Goal: Register for event/course

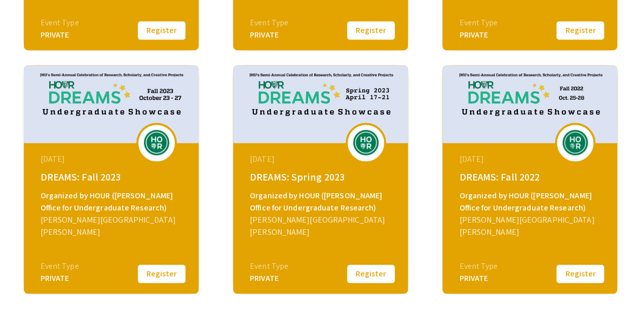
scroll to position [463, 0]
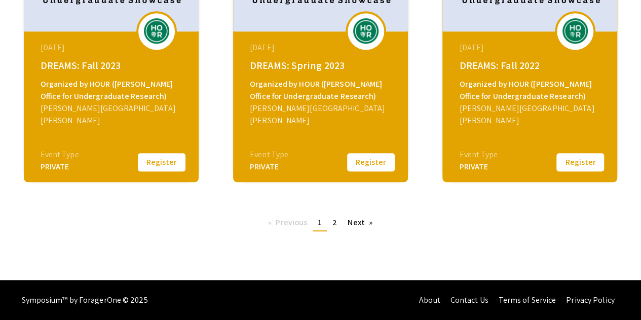
click at [363, 231] on pagination-controls "Previous page 1 / 2 You're on page 1 page 2 Next page" at bounding box center [320, 227] width 115 height 24
click at [363, 224] on link "Next page" at bounding box center [359, 222] width 35 height 15
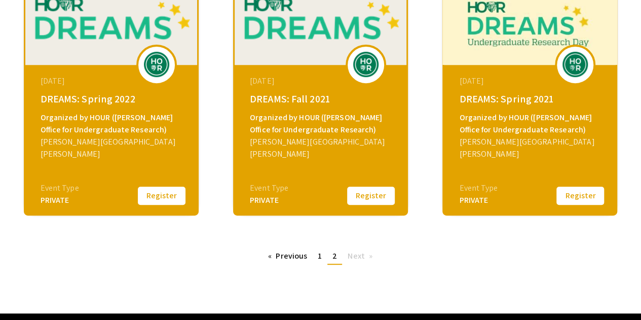
scroll to position [187, 0]
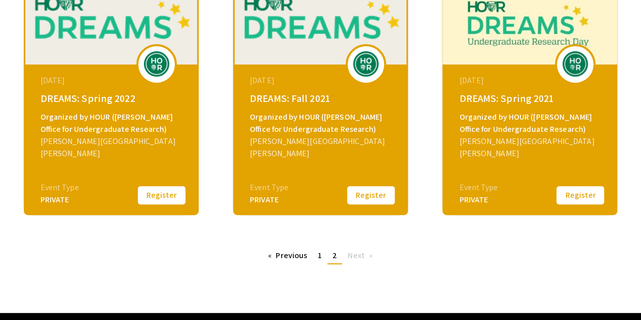
click at [288, 194] on div "[DATE] DREAMS: Fall 2021 Organized by HOUR ([PERSON_NAME] Office for Undergradu…" at bounding box center [320, 101] width 175 height 228
click at [269, 202] on div "PRIVATE" at bounding box center [269, 199] width 38 height 12
click at [370, 193] on button "Register" at bounding box center [370, 194] width 51 height 21
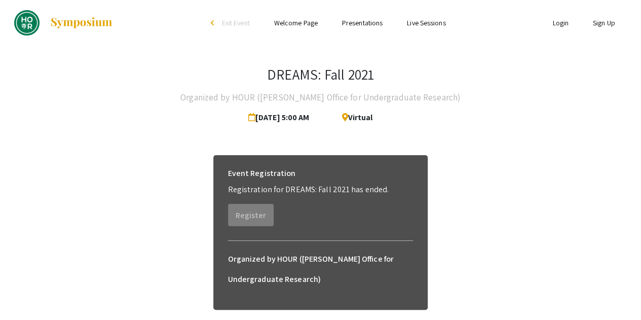
click at [557, 23] on link "Login" at bounding box center [560, 22] width 16 height 9
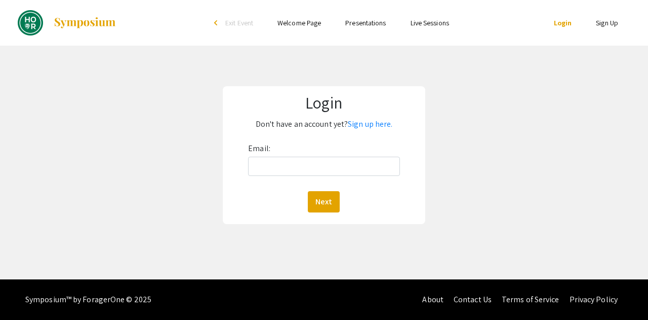
click at [292, 153] on div "Email: Next" at bounding box center [324, 176] width 152 height 72
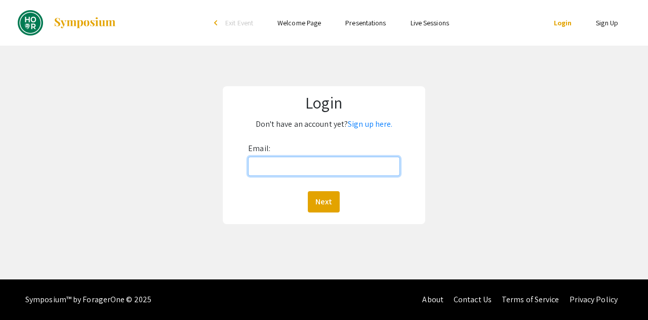
click at [283, 166] on input "Email:" at bounding box center [324, 166] width 152 height 19
type input "[EMAIL_ADDRESS][DOMAIN_NAME]"
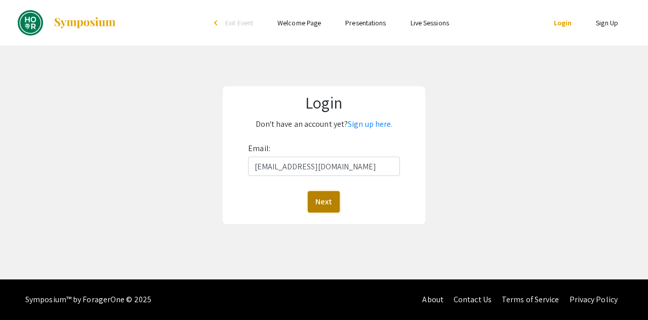
click at [329, 202] on button "Next" at bounding box center [324, 201] width 32 height 21
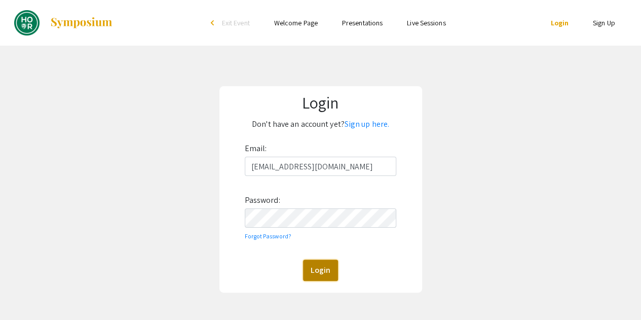
click at [318, 269] on button "Login" at bounding box center [320, 269] width 35 height 21
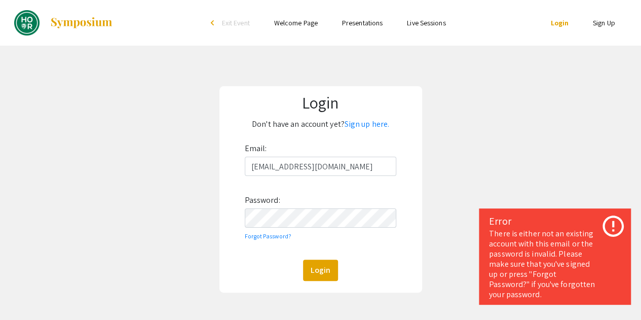
click at [346, 206] on div "Email: [EMAIL_ADDRESS][DOMAIN_NAME] Password: Forgot Password? Login" at bounding box center [321, 210] width 152 height 140
click at [332, 231] on div "Email: [EMAIL_ADDRESS][DOMAIN_NAME] Password: Forgot Password? Login" at bounding box center [321, 210] width 152 height 140
click at [321, 272] on button "Login" at bounding box center [320, 269] width 35 height 21
click at [274, 232] on link "Forgot Password?" at bounding box center [268, 236] width 47 height 8
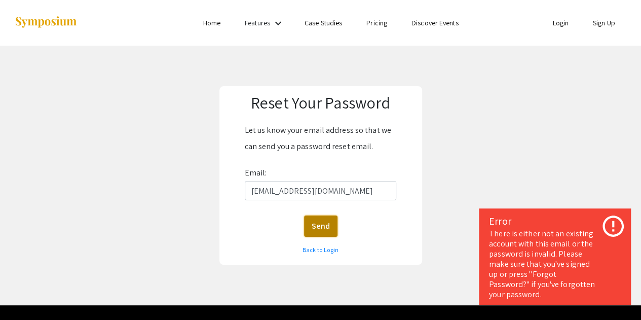
click at [323, 235] on button "Send" at bounding box center [320, 225] width 33 height 21
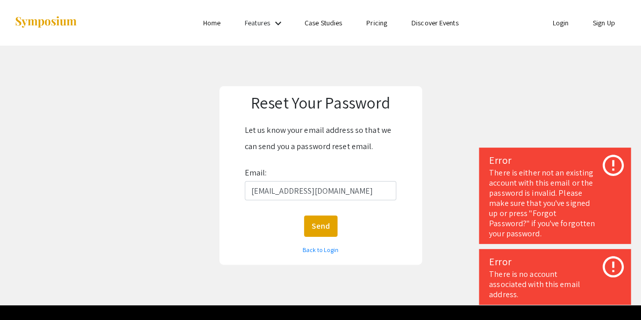
scroll to position [25, 0]
